Goal: Transaction & Acquisition: Purchase product/service

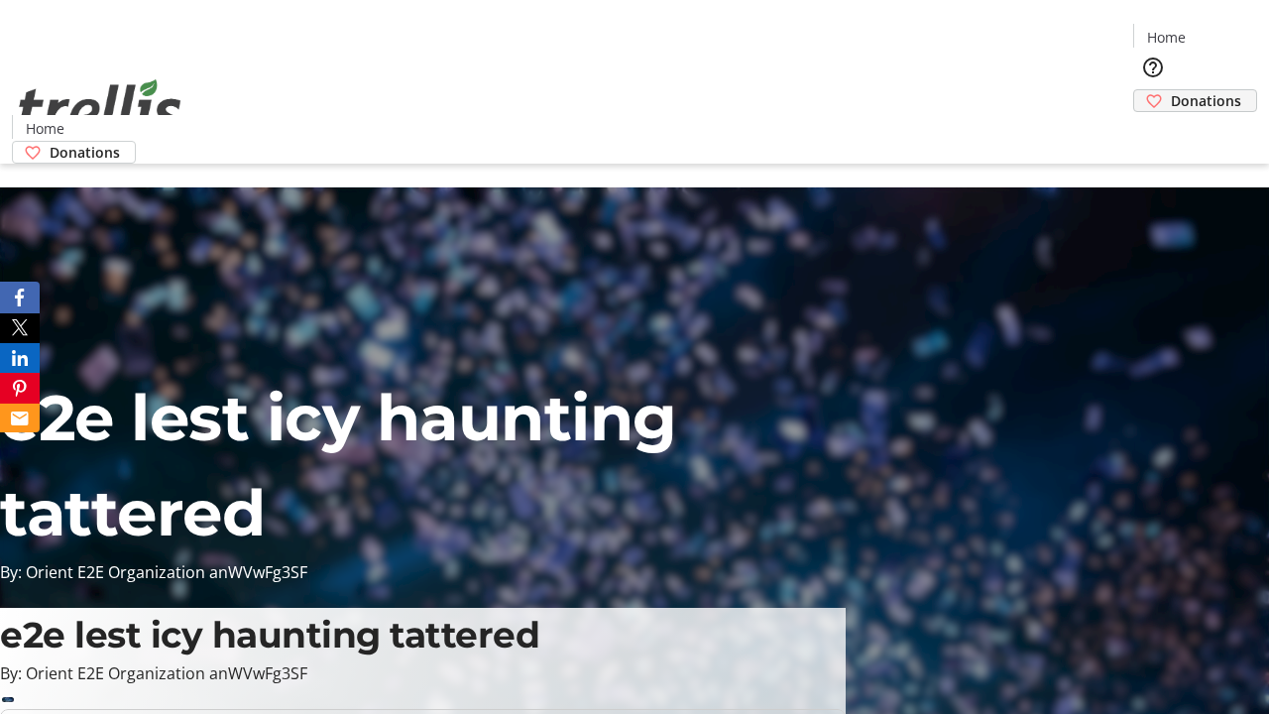
click at [1171, 90] on span "Donations" at bounding box center [1206, 100] width 70 height 21
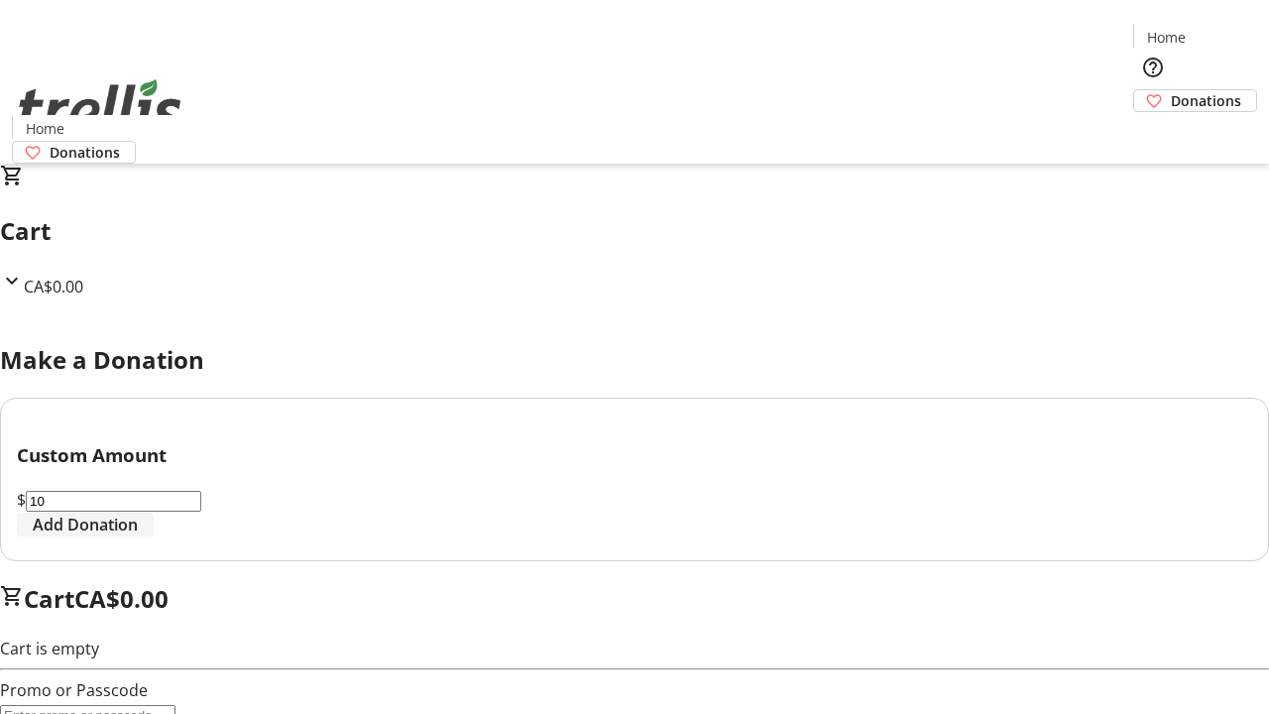
click at [138, 536] on span "Add Donation" at bounding box center [85, 525] width 105 height 24
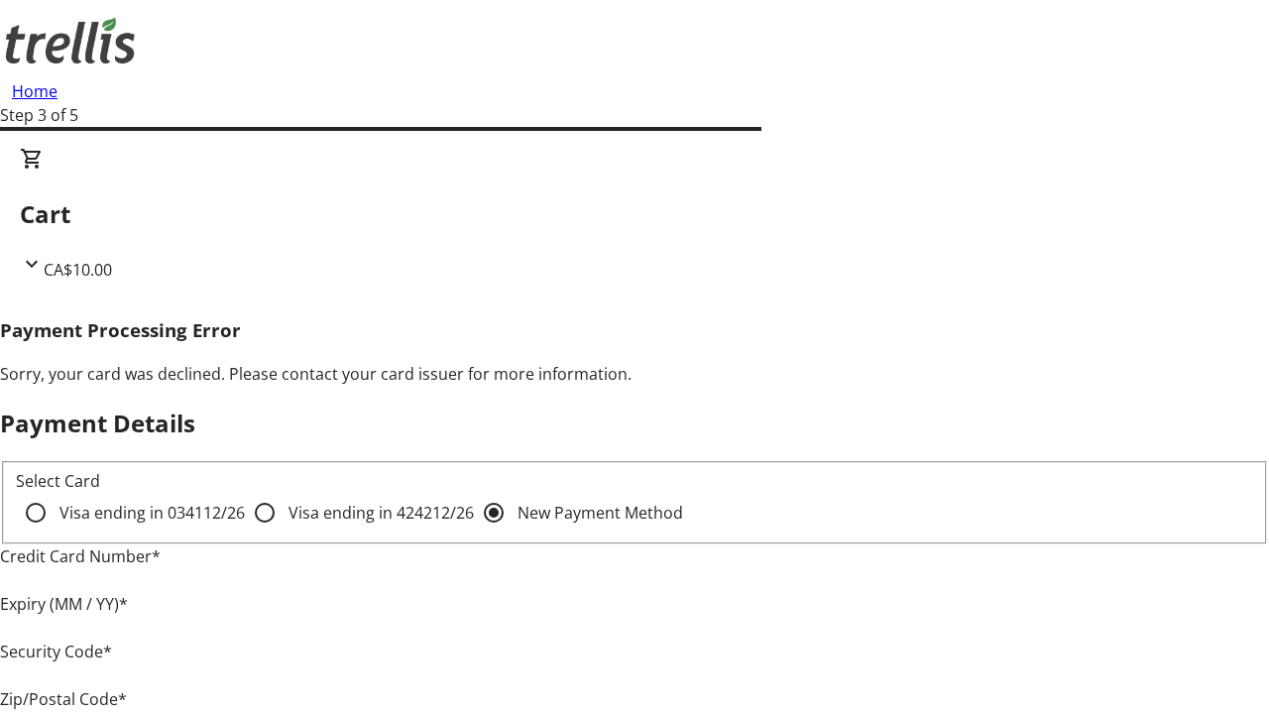
click at [245, 529] on input "Visa ending in 4242 12/26" at bounding box center [265, 513] width 40 height 40
radio input "true"
